Goal: Task Accomplishment & Management: Use online tool/utility

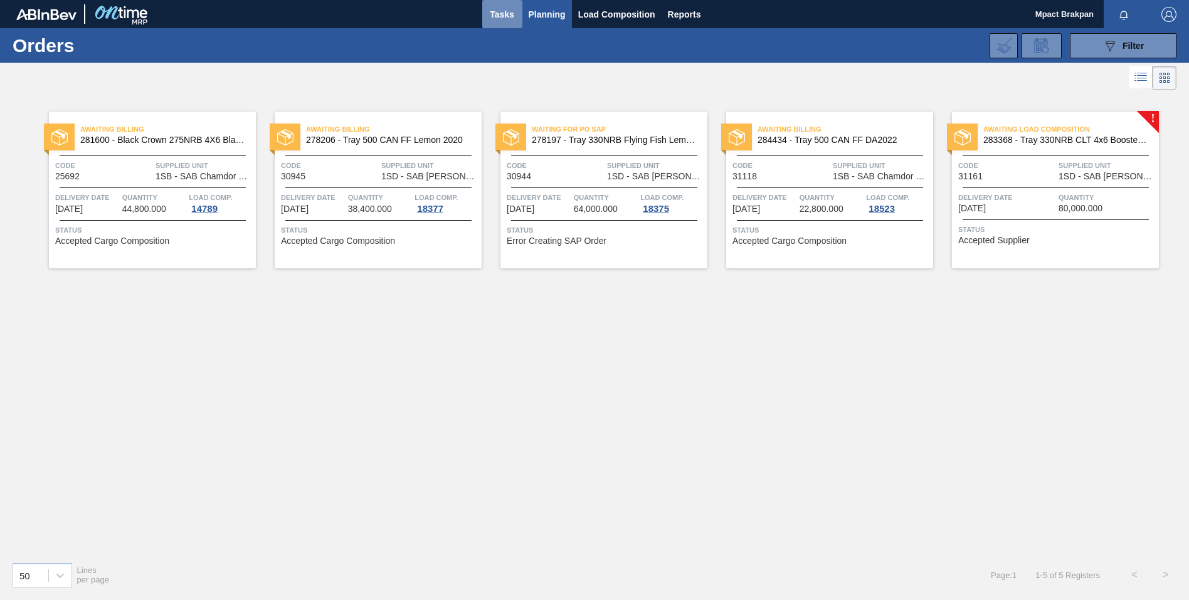
click at [502, 12] on span "Tasks" at bounding box center [503, 14] width 28 height 15
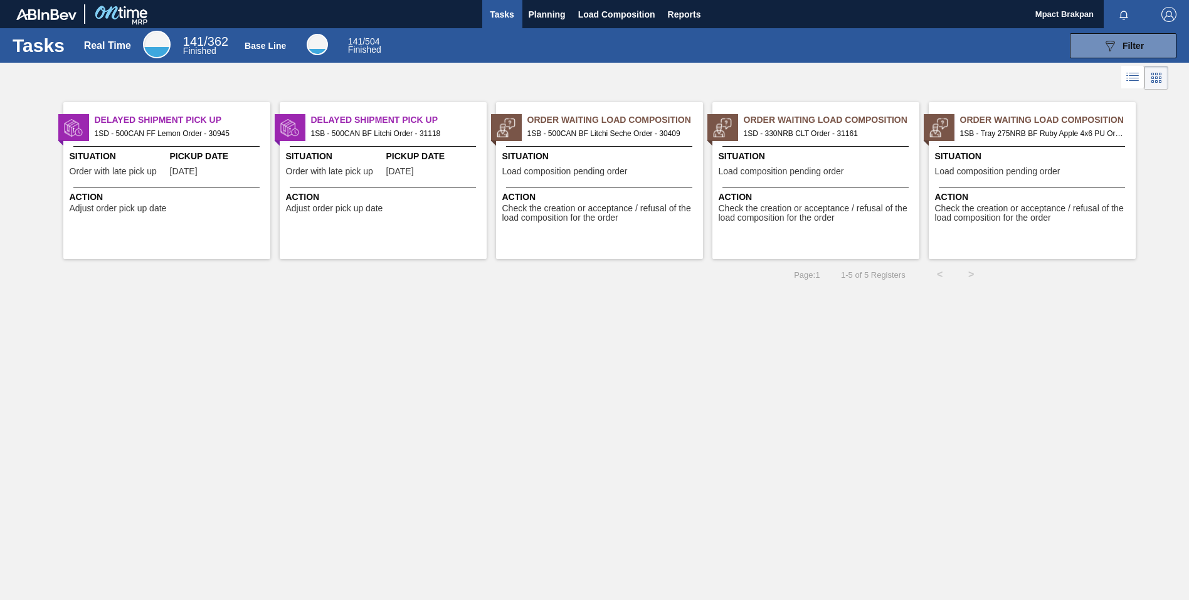
click at [1038, 191] on span "Action" at bounding box center [1034, 197] width 198 height 13
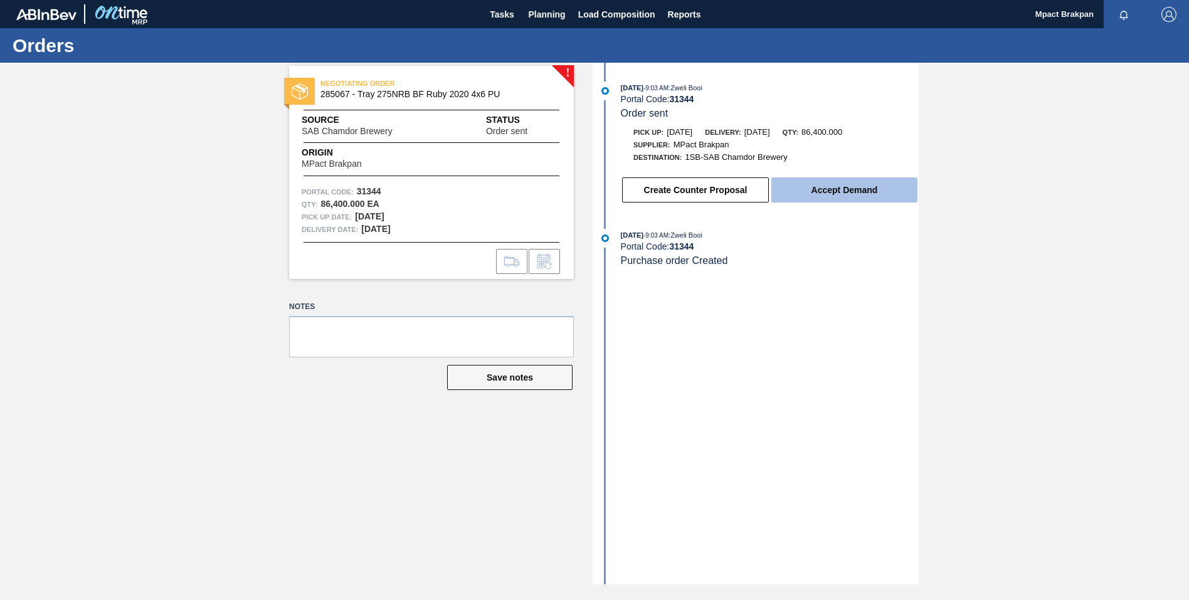
click at [849, 191] on button "Accept Demand" at bounding box center [845, 190] width 146 height 25
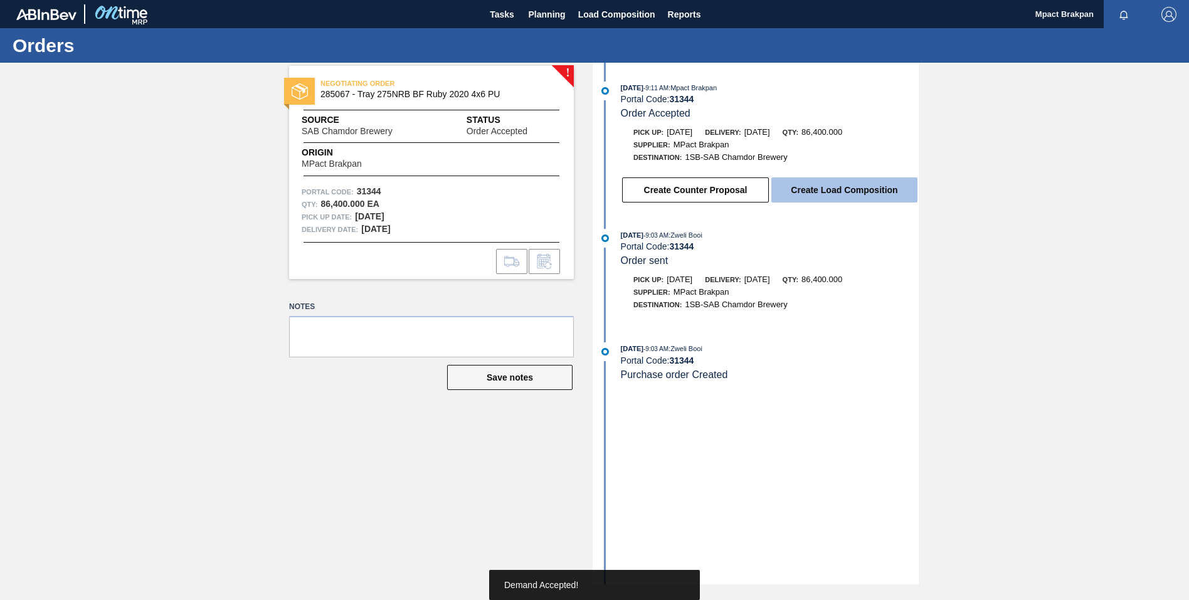
click at [847, 184] on button "Create Load Composition" at bounding box center [845, 190] width 146 height 25
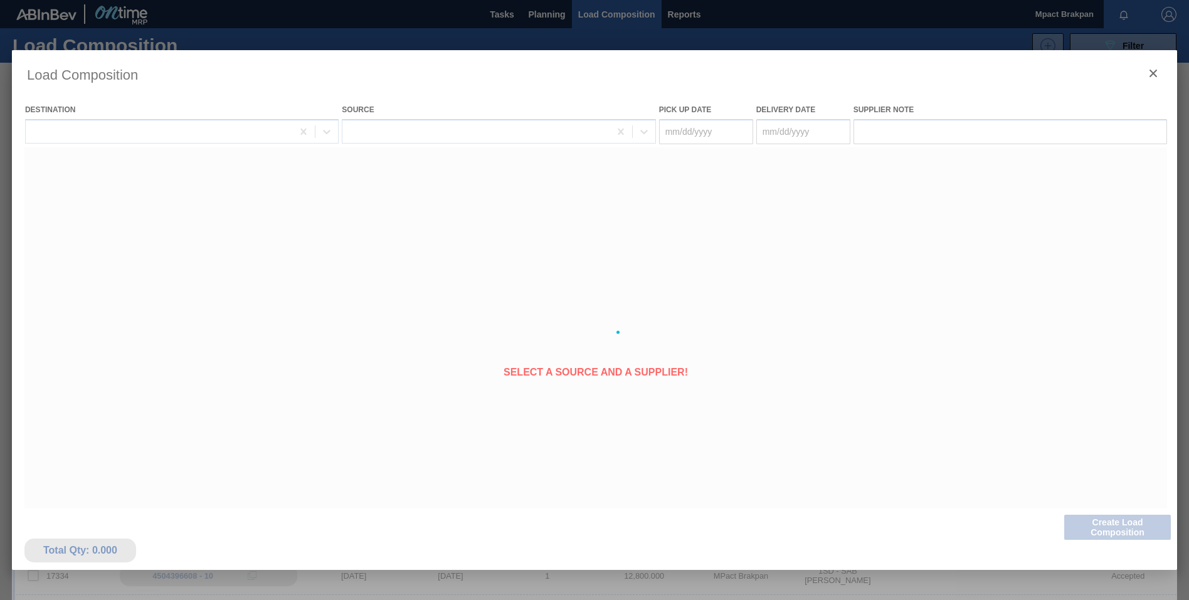
type Date "[DATE]"
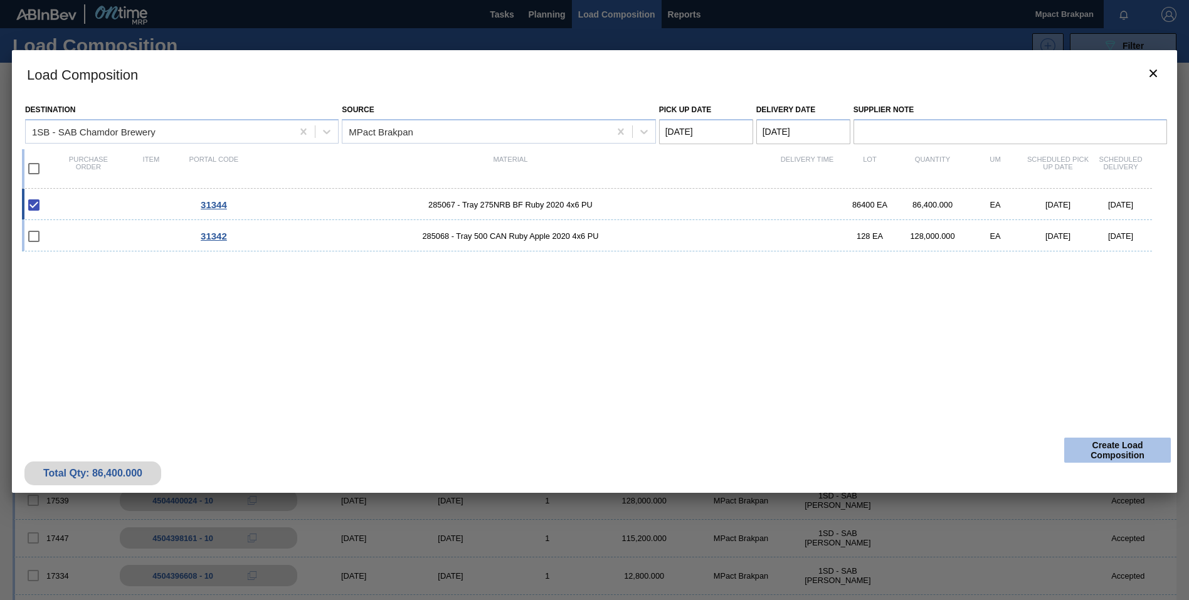
click at [1123, 448] on button "Create Load Composition" at bounding box center [1118, 450] width 107 height 25
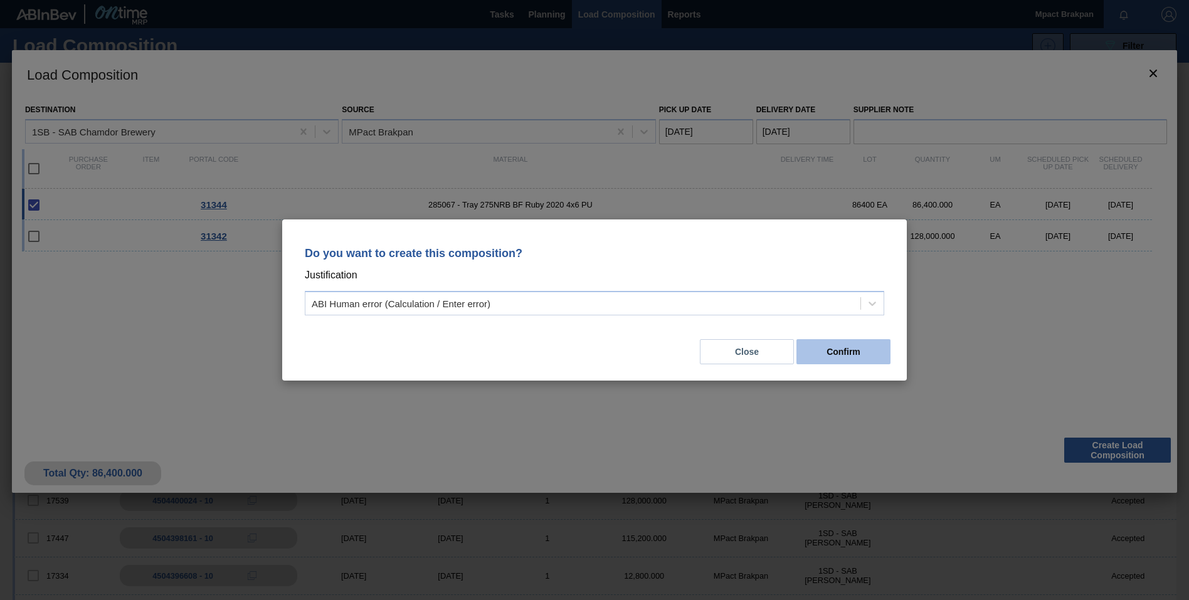
click at [851, 352] on button "Confirm" at bounding box center [844, 351] width 94 height 25
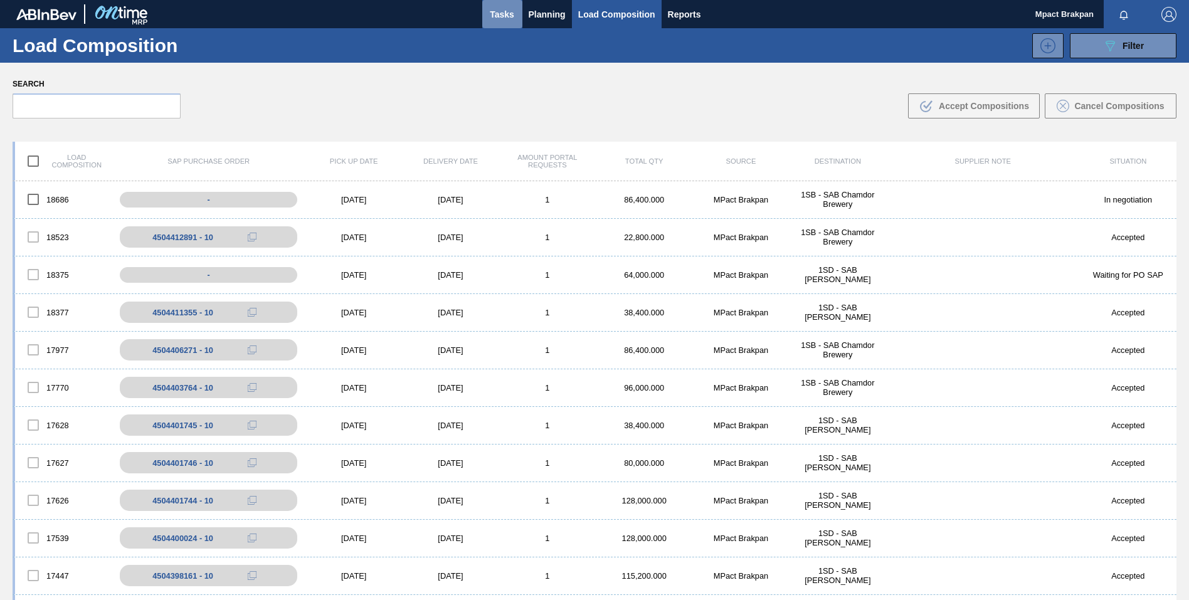
click at [492, 8] on span "Tasks" at bounding box center [503, 14] width 28 height 15
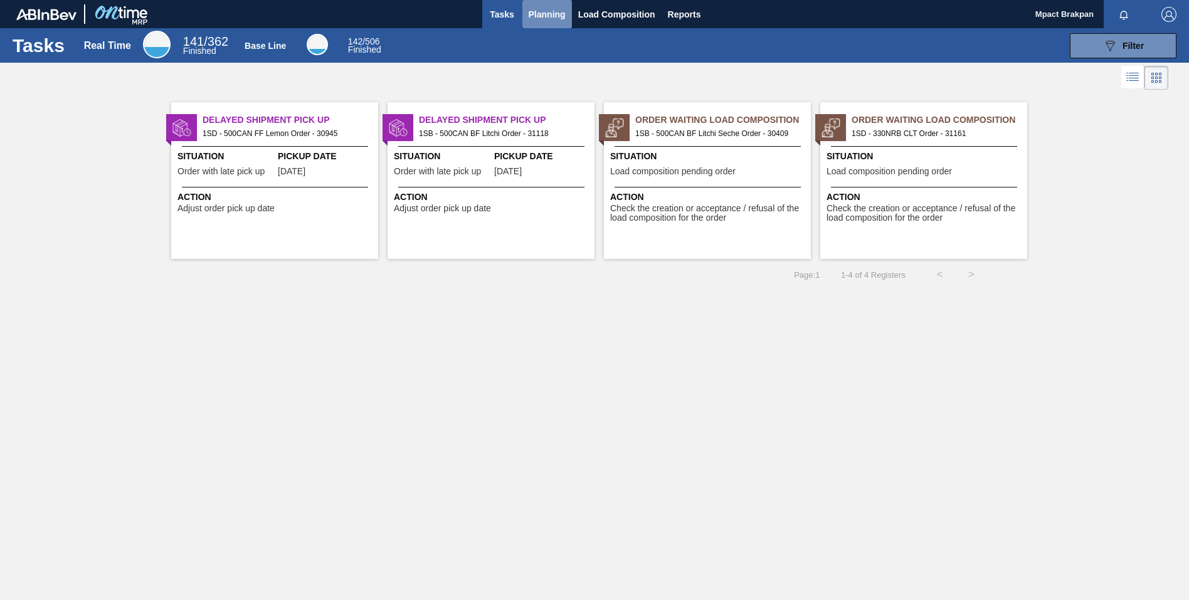
click at [556, 17] on span "Planning" at bounding box center [547, 14] width 37 height 15
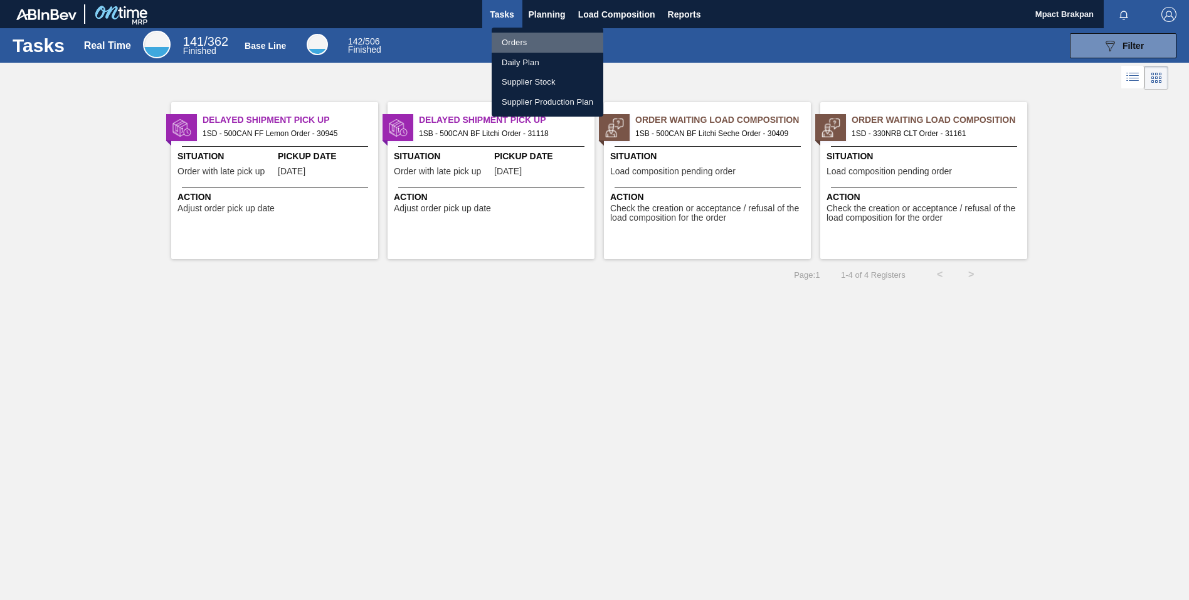
click at [507, 41] on li "Orders" at bounding box center [548, 43] width 112 height 20
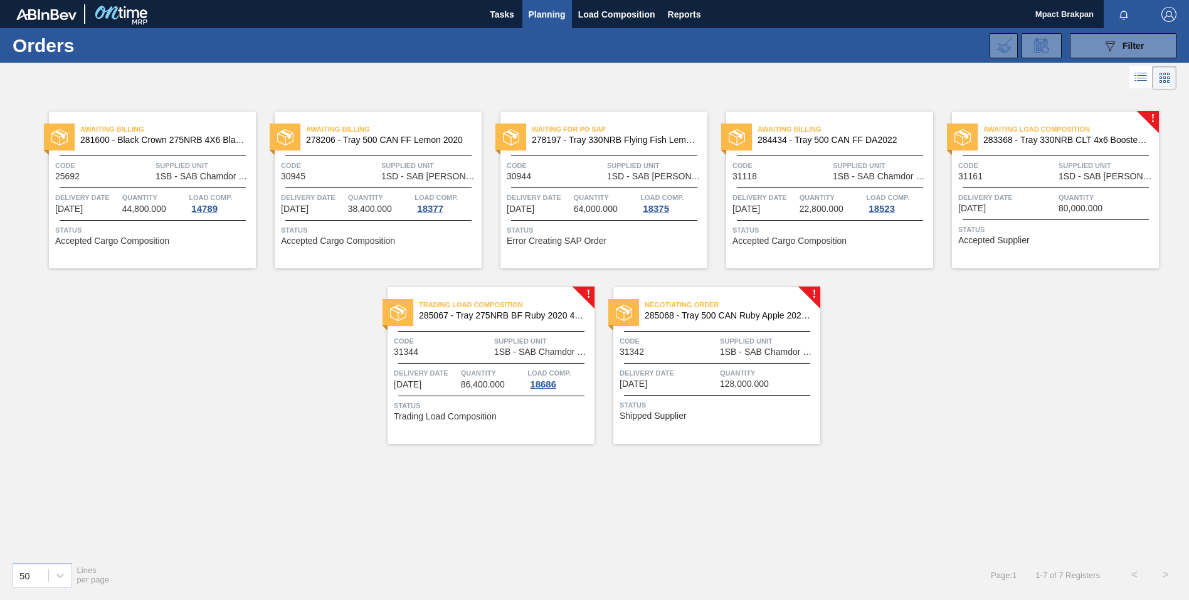
click at [720, 365] on div "Negotiating Order 285068 - Tray 500 CAN Ruby Apple 2020 4x6 PU Code 31342 Suppl…" at bounding box center [716, 365] width 207 height 157
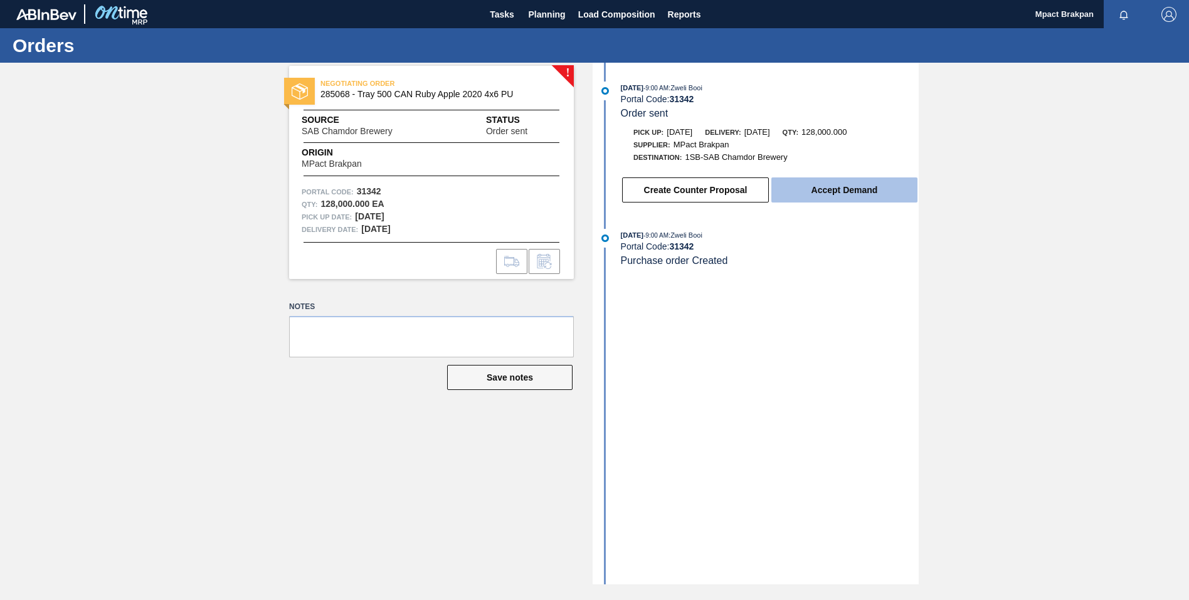
click at [824, 186] on button "Accept Demand" at bounding box center [845, 190] width 146 height 25
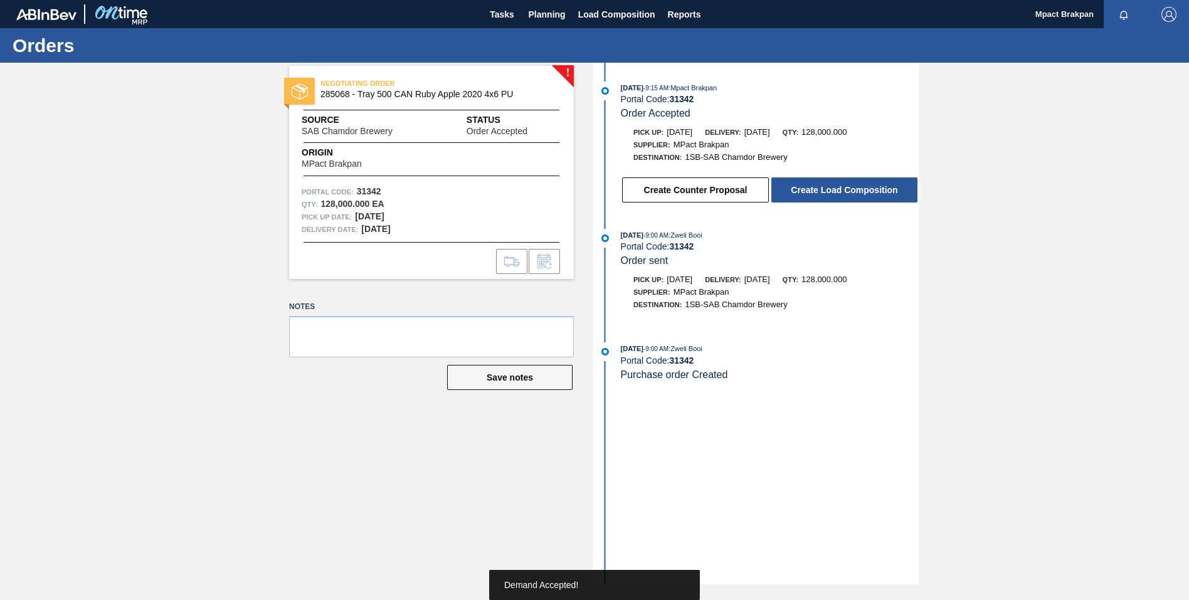
click at [824, 186] on button "Create Load Composition" at bounding box center [845, 190] width 146 height 25
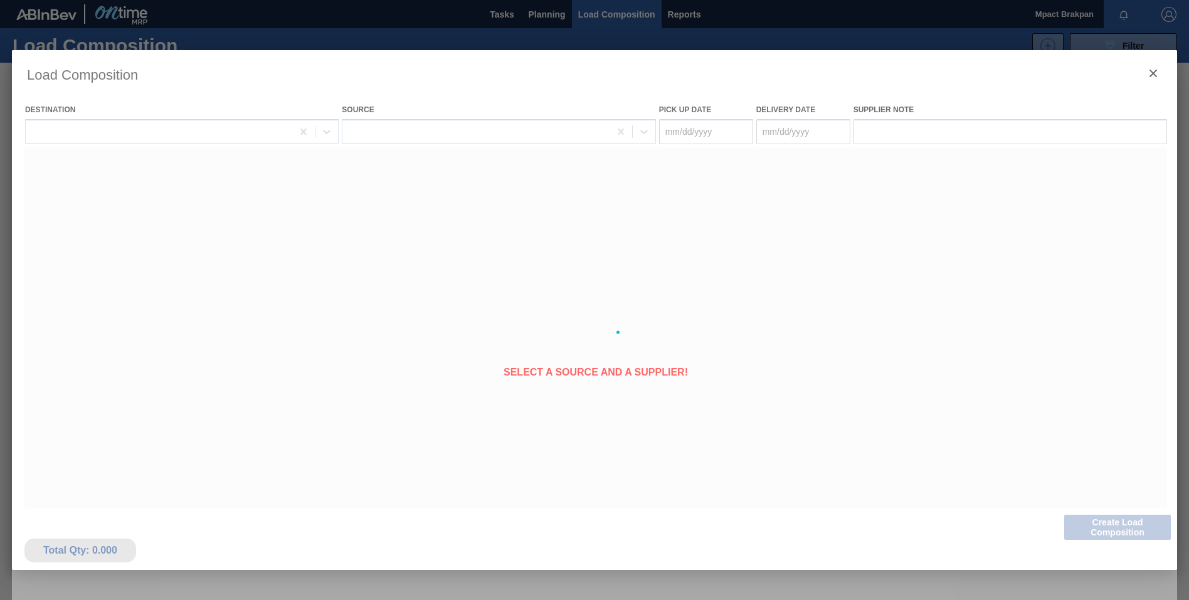
type Date "[DATE]"
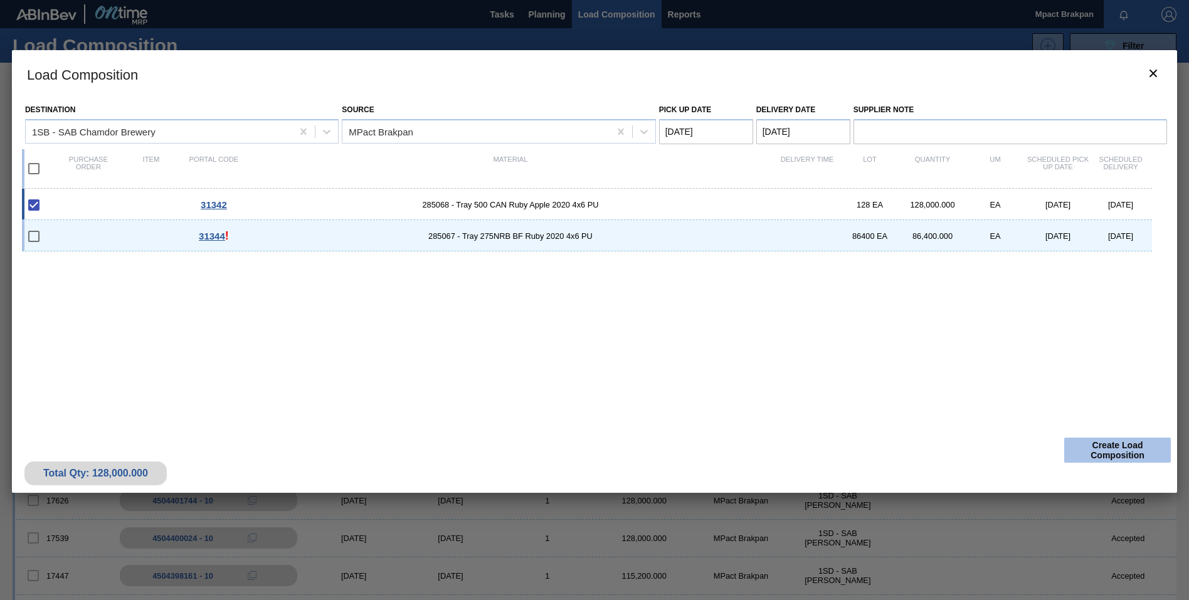
click at [1120, 446] on button "Create Load Composition" at bounding box center [1118, 450] width 107 height 25
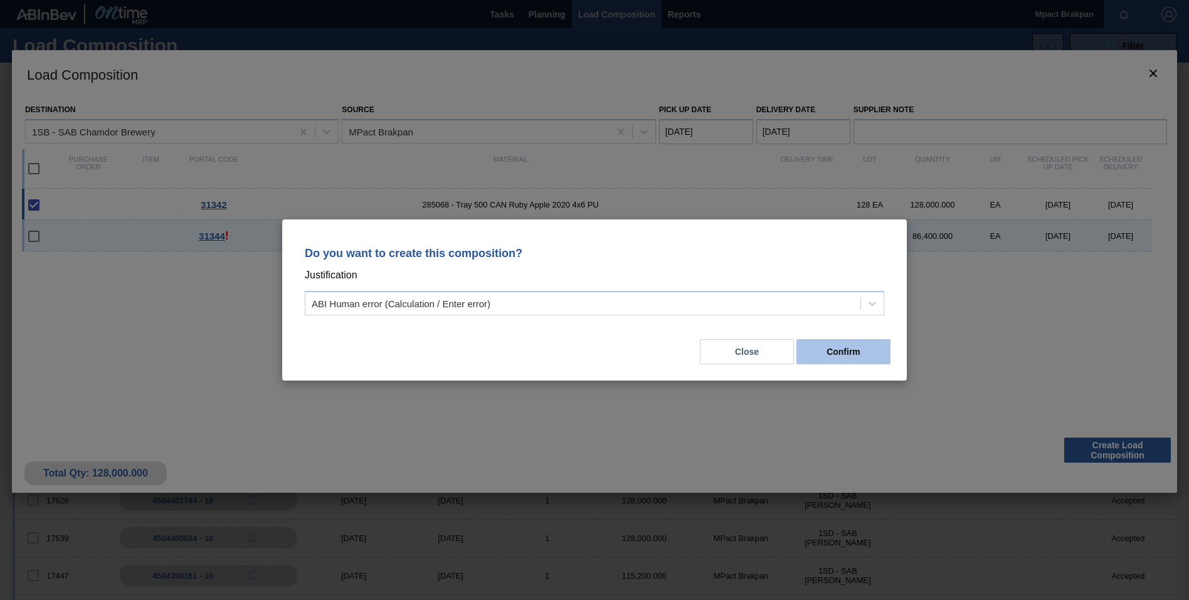
click at [856, 358] on button "Confirm" at bounding box center [844, 351] width 94 height 25
